Goal: Check status: Check status

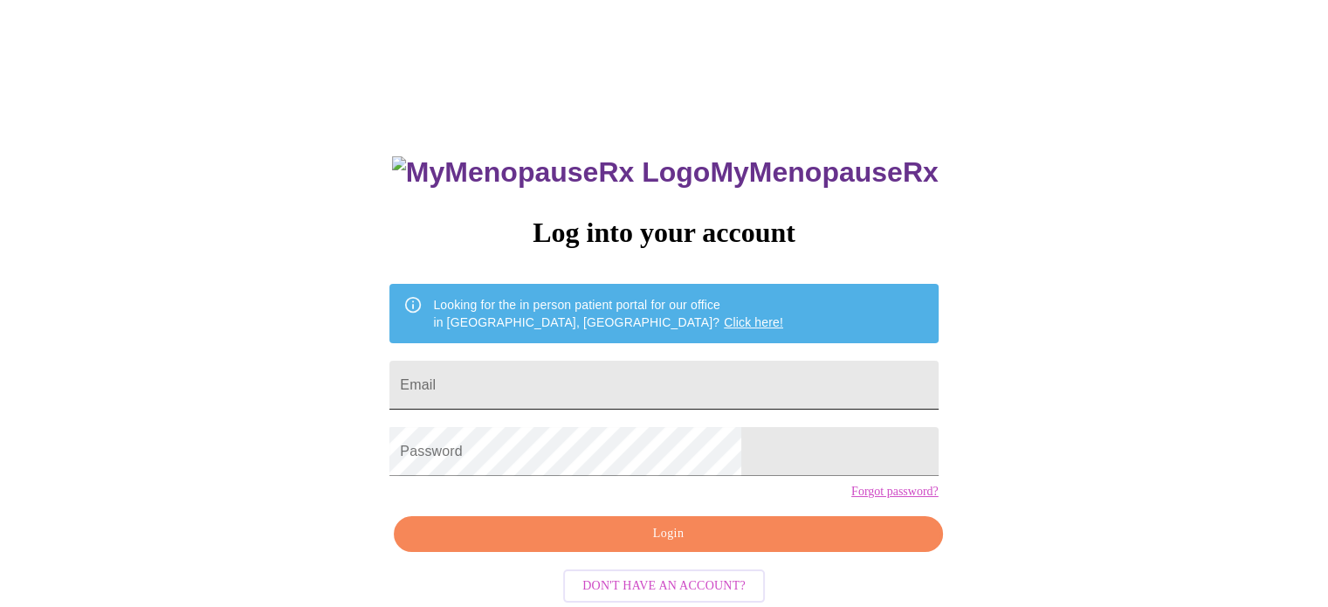
click at [590, 375] on input "Email" at bounding box center [663, 384] width 548 height 49
type input "[EMAIL_ADDRESS][DOMAIN_NAME]"
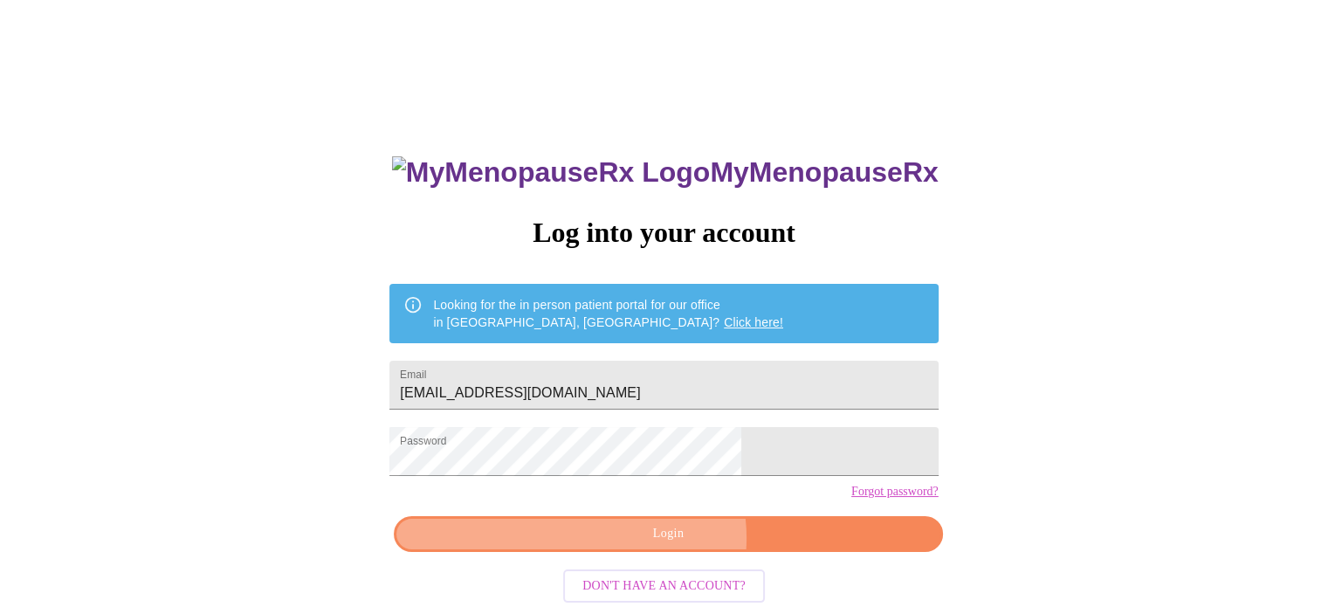
click at [667, 545] on span "Login" at bounding box center [668, 534] width 508 height 22
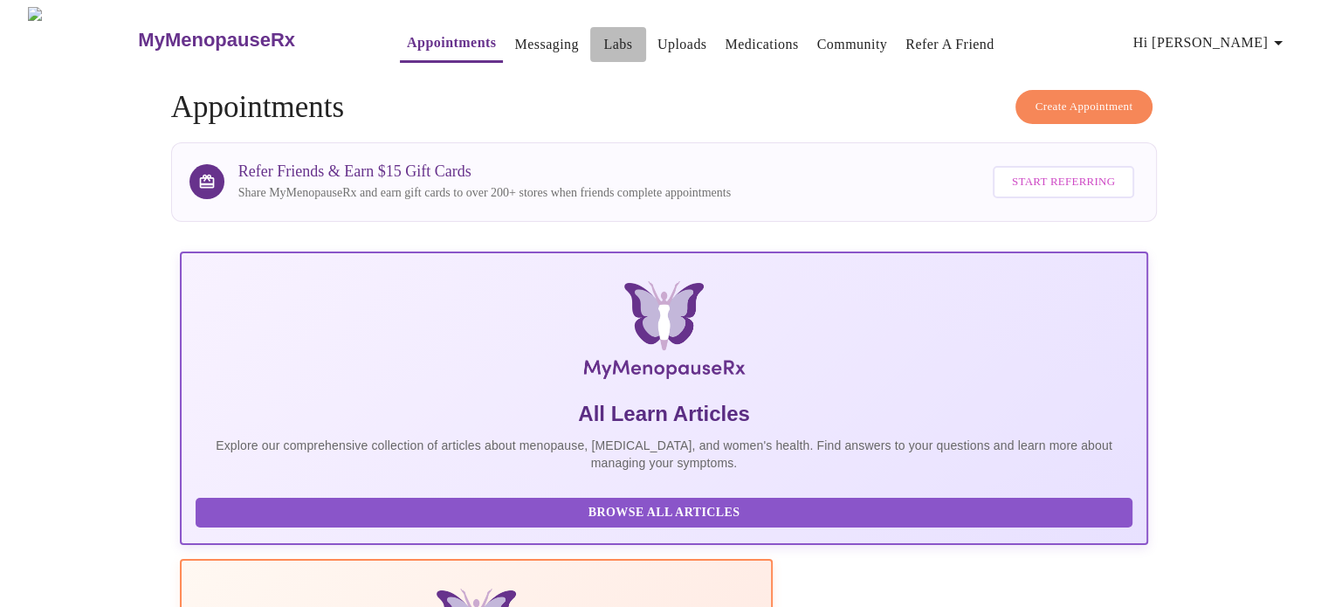
click at [603, 32] on link "Labs" at bounding box center [617, 44] width 29 height 24
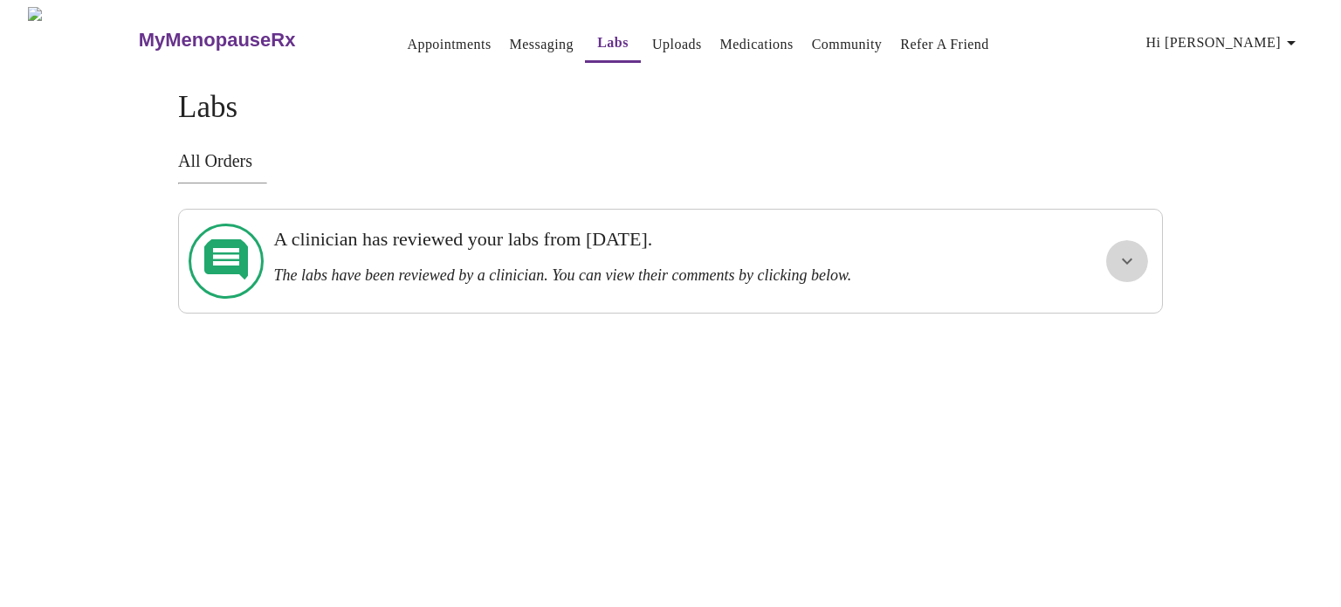
click at [1115, 258] on button "show more" at bounding box center [1127, 261] width 42 height 42
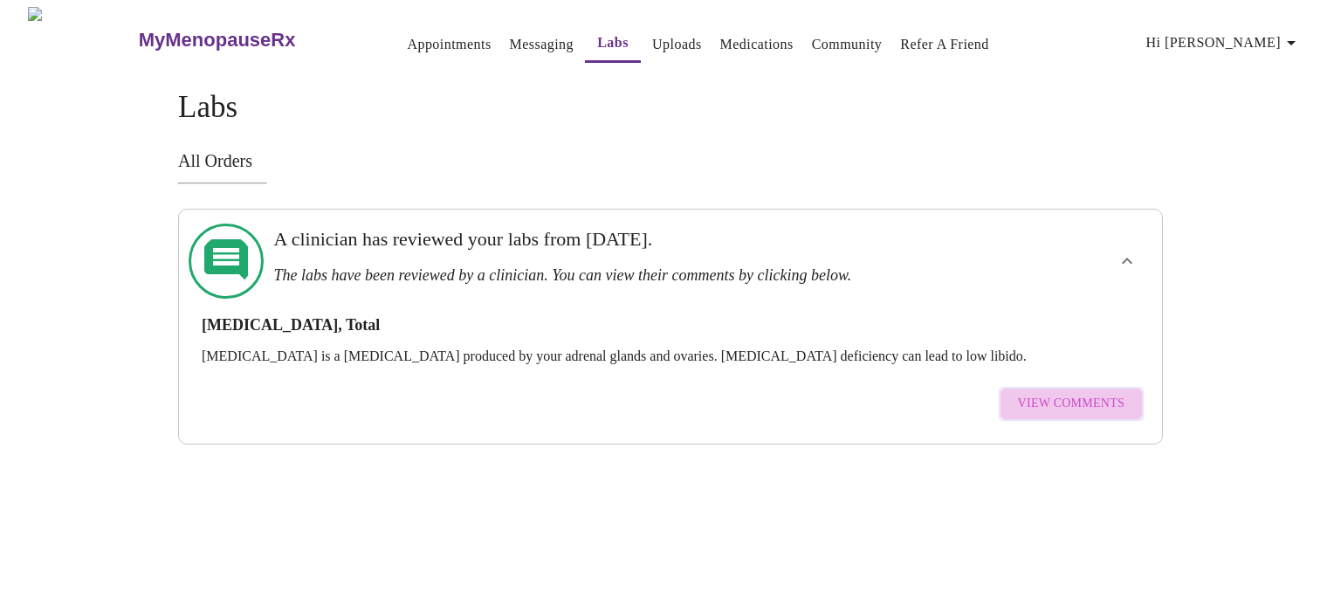
click at [1074, 393] on span "View Comments" at bounding box center [1071, 404] width 106 height 22
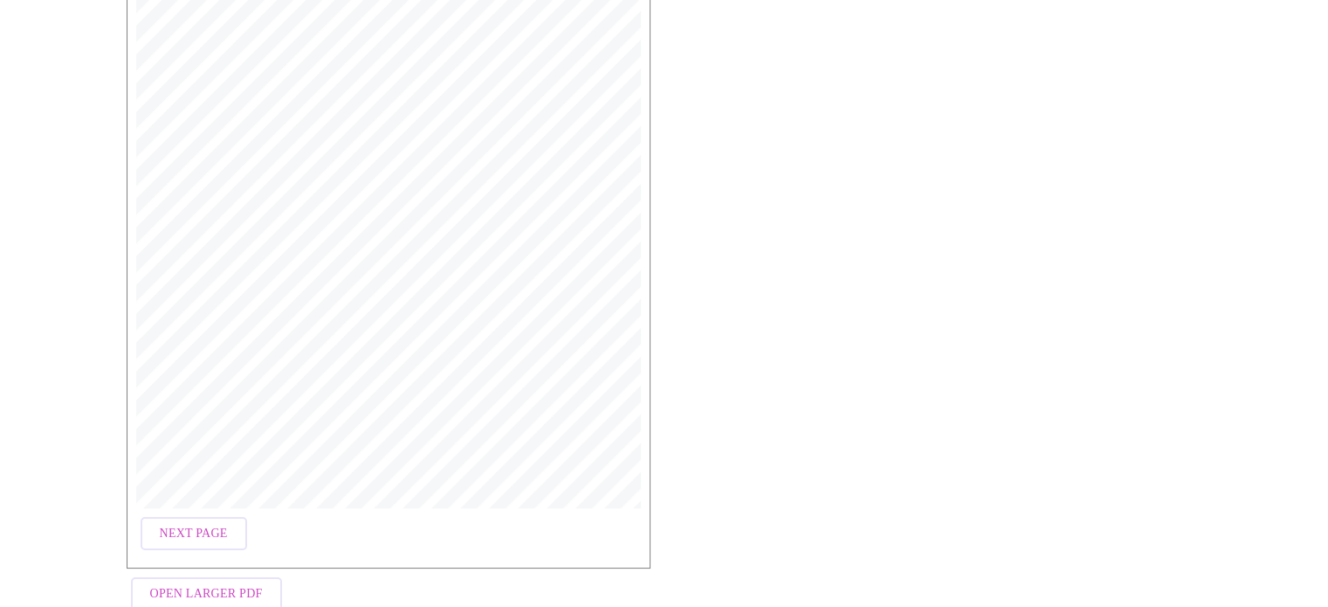
scroll to position [1146, 0]
click at [216, 486] on span "Next Page" at bounding box center [194, 497] width 68 height 22
click at [176, 516] on span "Next Page" at bounding box center [194, 526] width 68 height 22
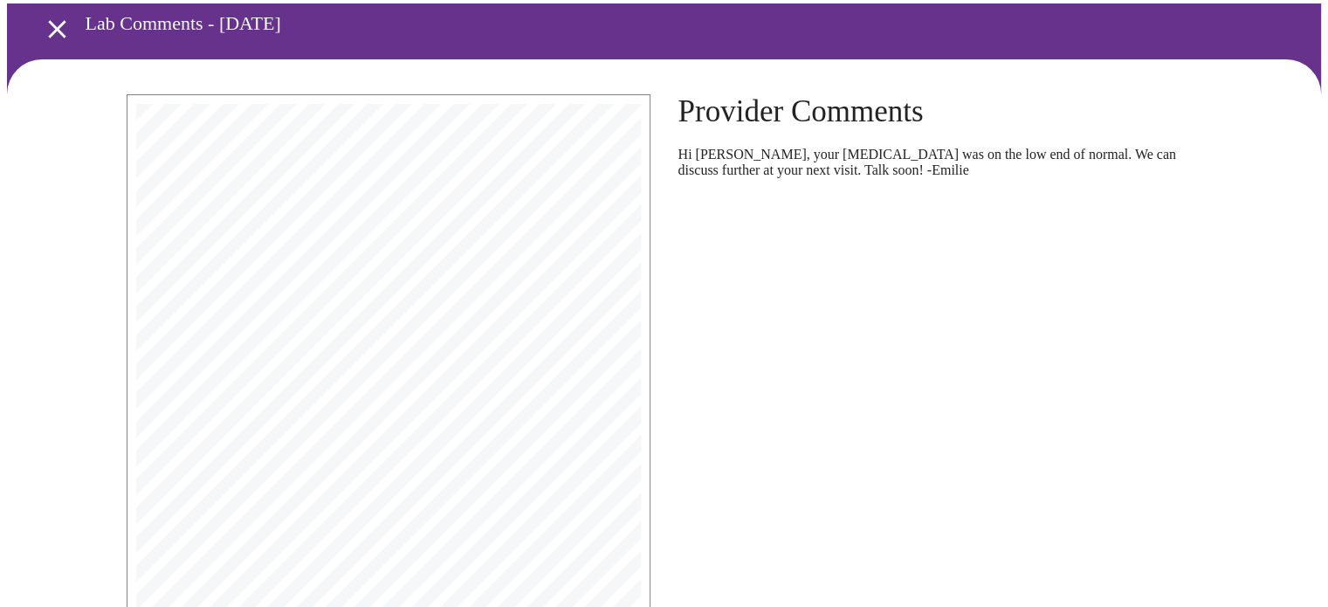
scroll to position [0, 0]
